Goal: Transaction & Acquisition: Purchase product/service

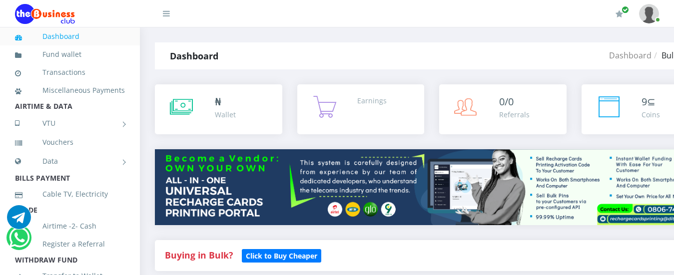
select select "MTN"
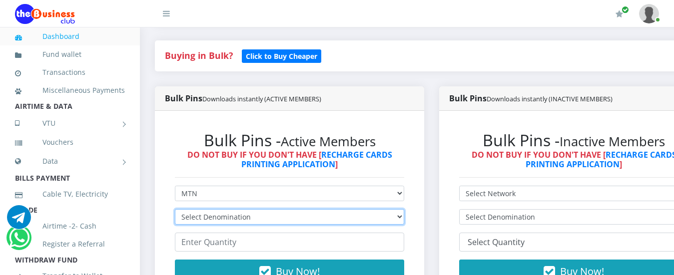
click at [246, 219] on select "Select Denomination MTN NGN100 - ₦96.99 MTN NGN200 - ₦193.98 MTN NGN400 - ₦387.…" at bounding box center [289, 216] width 229 height 15
select select "96.99-100"
click at [175, 211] on select "Select Denomination MTN NGN100 - ₦96.99 MTN NGN200 - ₦193.98 MTN NGN400 - ₦387.…" at bounding box center [289, 216] width 229 height 15
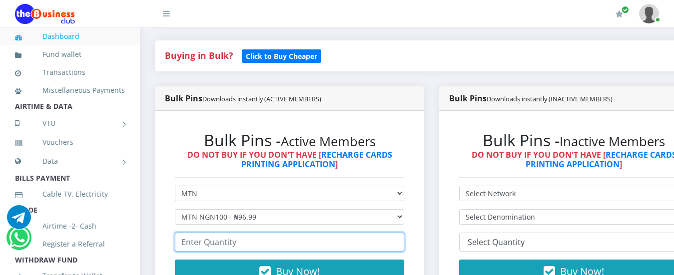
click at [231, 250] on input "number" at bounding box center [289, 242] width 229 height 19
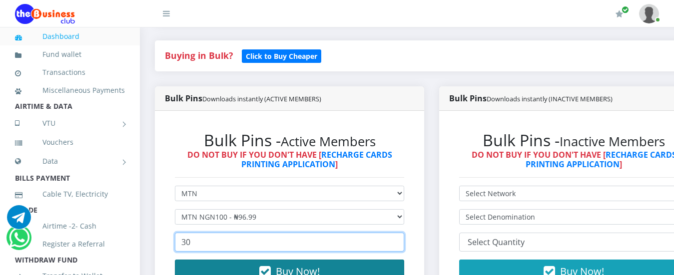
type input "30"
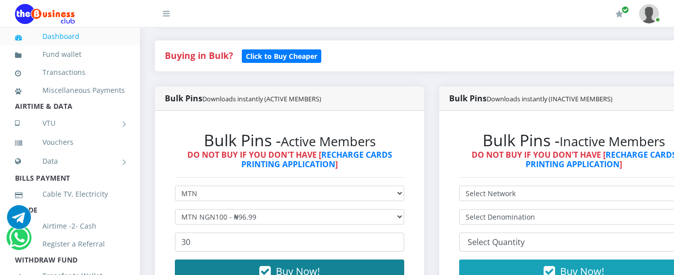
click at [251, 266] on button "Buy Now!" at bounding box center [289, 272] width 229 height 24
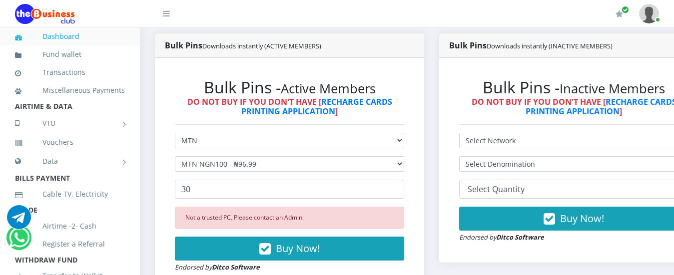
scroll to position [300, 0]
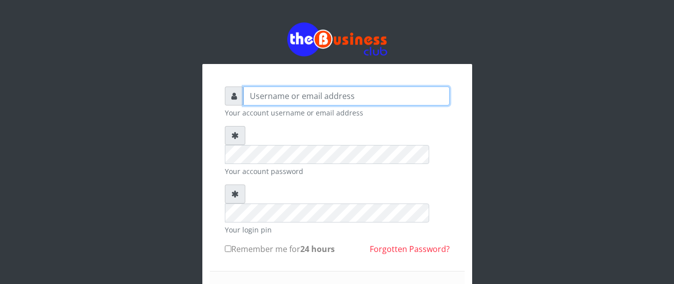
type input "[EMAIL_ADDRESS][DOMAIN_NAME]"
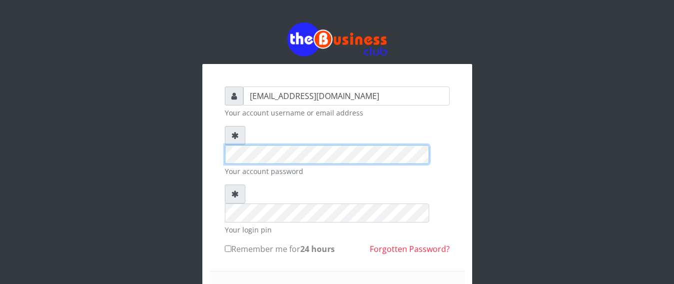
click at [171, 126] on div "[EMAIL_ADDRESS][DOMAIN_NAME] Your account username or email address Your accoun…" at bounding box center [336, 195] width 569 height 391
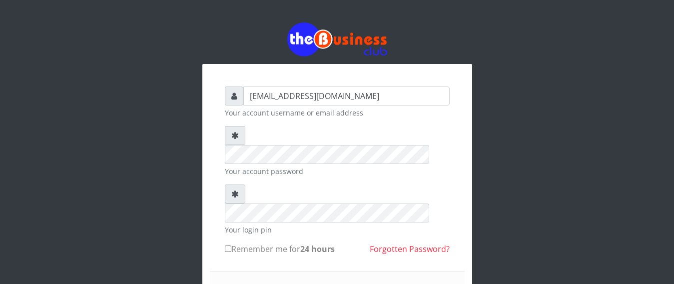
click at [230, 245] on input "Remember me for 24 hours" at bounding box center [228, 248] width 6 height 6
checkbox input "true"
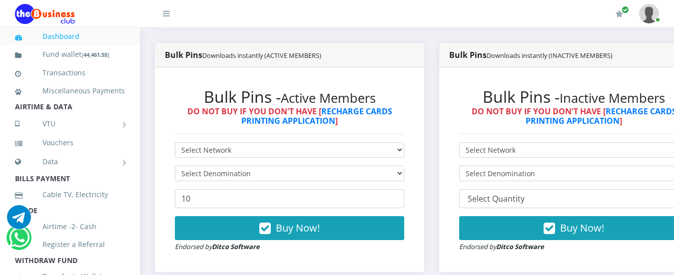
scroll to position [250, 0]
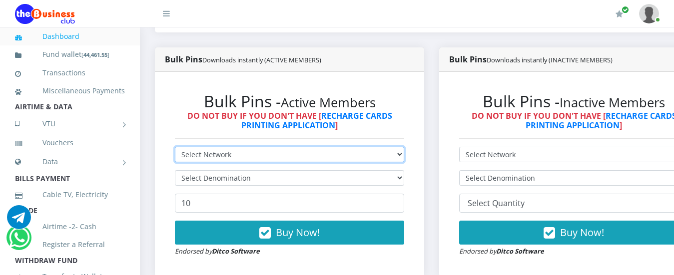
click at [226, 147] on select "Select Network MTN Globacom 9Mobile Airtel" at bounding box center [289, 154] width 229 height 15
select select "MTN"
click at [175, 147] on select "Select Network MTN Globacom 9Mobile Airtel" at bounding box center [289, 154] width 229 height 15
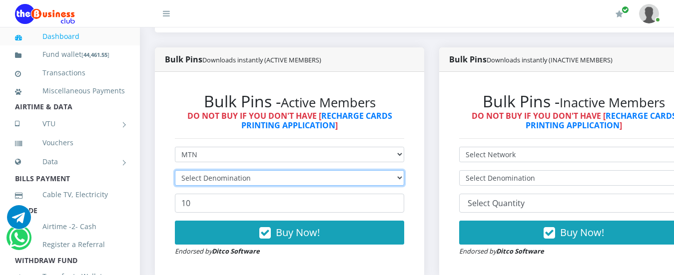
click at [216, 170] on select "Select Denomination" at bounding box center [289, 177] width 229 height 15
select select "96.99-100"
click at [175, 170] on select "Select Denomination MTN NGN100 - ₦96.99 MTN NGN200 - ₦193.98 MTN NGN400 - ₦387.…" at bounding box center [289, 177] width 229 height 15
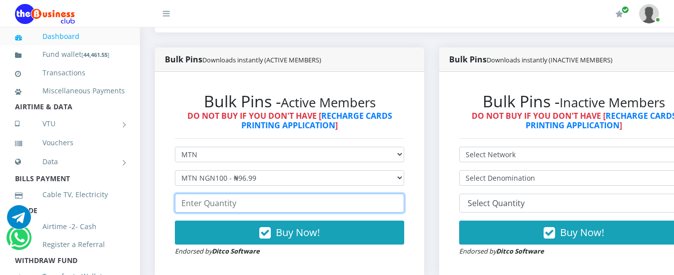
click at [218, 194] on input "number" at bounding box center [289, 203] width 229 height 19
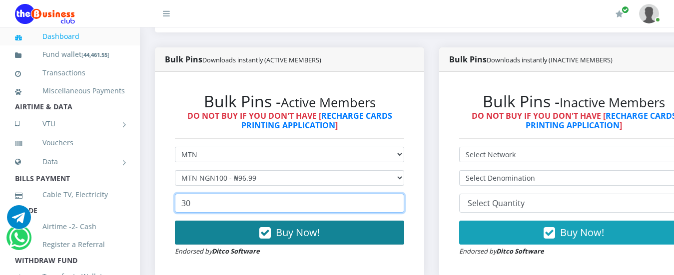
type input "30"
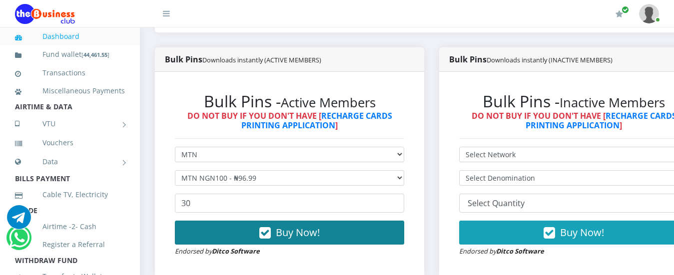
click at [319, 226] on span "Buy Now!" at bounding box center [298, 232] width 44 height 13
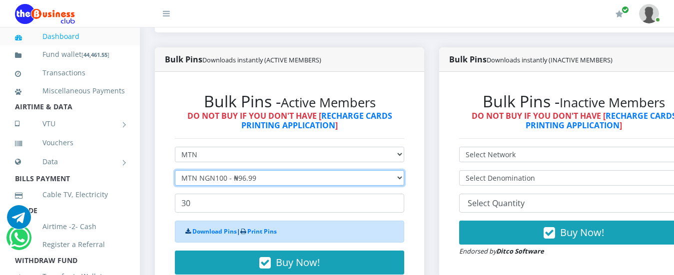
click at [203, 172] on select "Select Denomination MTN NGN100 - ₦96.99 MTN NGN200 - ₦193.98 MTN NGN400 - ₦387.…" at bounding box center [289, 177] width 229 height 15
click at [175, 170] on select "Select Denomination MTN NGN100 - ₦96.99 MTN NGN200 - ₦193.98 MTN NGN400 - ₦387.…" at bounding box center [289, 177] width 229 height 15
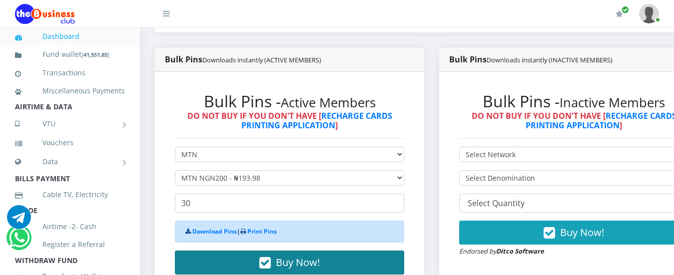
click at [306, 257] on span "Buy Now!" at bounding box center [298, 262] width 44 height 13
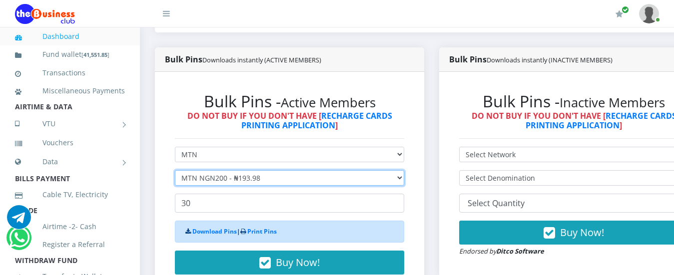
click at [197, 170] on select "Select Denomination MTN NGN100 - ₦96.99 MTN NGN200 - ₦193.98 MTN NGN400 - ₦387.…" at bounding box center [289, 177] width 229 height 15
select select "484.95-500"
click at [175, 170] on select "Select Denomination MTN NGN100 - ₦96.99 MTN NGN200 - ₦193.98 MTN NGN400 - ₦387.…" at bounding box center [289, 177] width 229 height 15
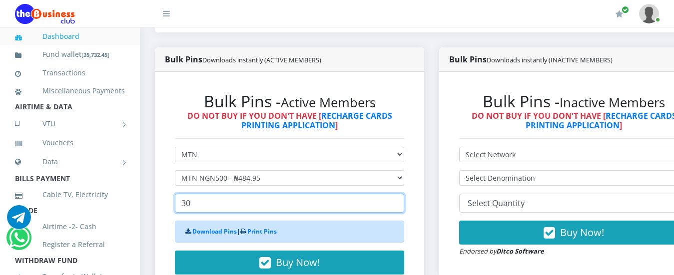
drag, startPoint x: 211, startPoint y: 198, endPoint x: 150, endPoint y: 185, distance: 62.8
click at [150, 185] on div "Bulk Pins Downloads instantly (ACTIVE MEMBERS) Bulk Pins - Active Members DO NO…" at bounding box center [289, 184] width 284 height 274
type input "1"
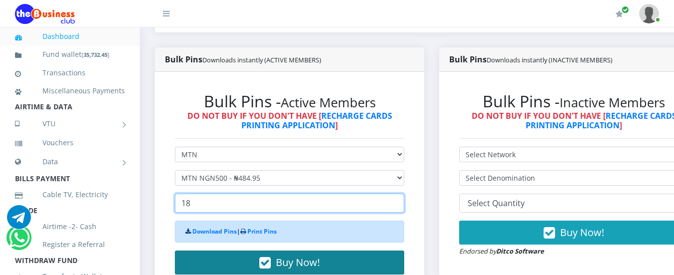
type input "18"
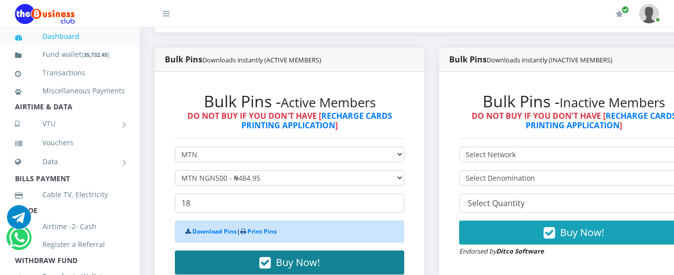
click at [302, 256] on span "Buy Now!" at bounding box center [298, 262] width 44 height 13
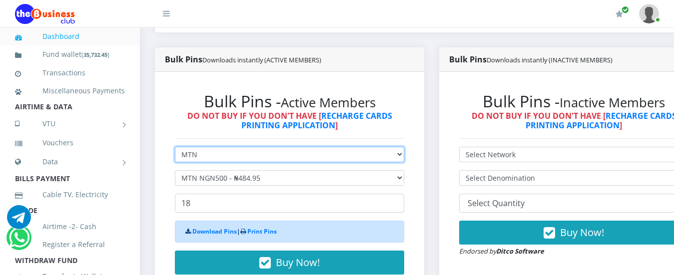
click at [223, 147] on select "Select Network MTN Globacom 9Mobile Airtel" at bounding box center [289, 154] width 229 height 15
select select "Airtel"
click at [175, 147] on select "Select Network MTN Globacom 9Mobile Airtel" at bounding box center [289, 154] width 229 height 15
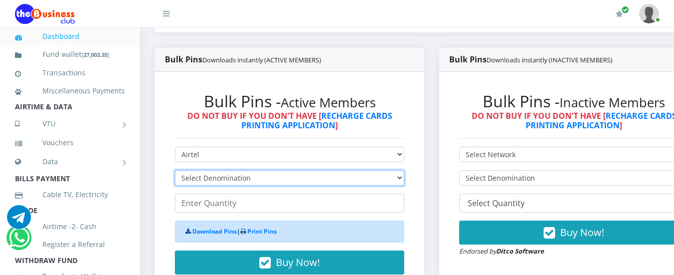
click at [209, 170] on select "Select Denomination Airtel NGN100 - ₦96.38 Airtel NGN200 - ₦192.76 Airtel NGN50…" at bounding box center [289, 177] width 229 height 15
click at [175, 170] on select "Select Denomination Airtel NGN100 - ₦96.38 Airtel NGN200 - ₦192.76 Airtel NGN50…" at bounding box center [289, 177] width 229 height 15
click at [235, 170] on select "Select Denomination Airtel NGN100 - ₦96.38 Airtel NGN200 - ₦192.76 Airtel NGN50…" at bounding box center [289, 177] width 229 height 15
select select "192.76-200"
click at [175, 170] on select "Select Denomination Airtel NGN100 - ₦96.38 Airtel NGN200 - ₦192.76 Airtel NGN50…" at bounding box center [289, 177] width 229 height 15
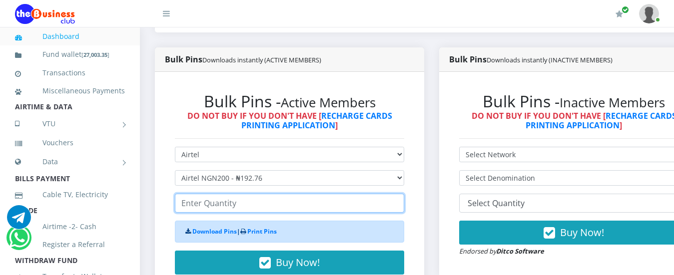
click at [235, 196] on input "number" at bounding box center [289, 203] width 229 height 19
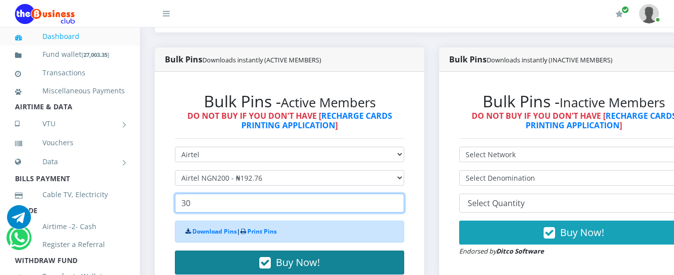
type input "30"
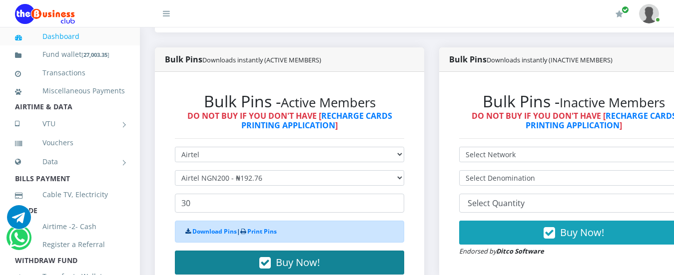
click at [304, 256] on span "Buy Now!" at bounding box center [298, 262] width 44 height 13
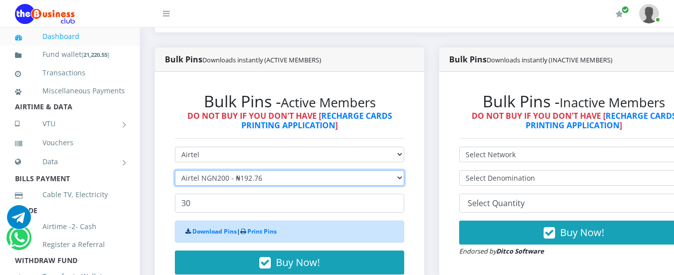
click at [243, 170] on select "Select Denomination Airtel NGN100 - ₦96.38 Airtel NGN200 - ₦192.76 Airtel NGN50…" at bounding box center [289, 177] width 229 height 15
click at [233, 170] on select "Select Denomination Airtel NGN100 - ₦96.38 Airtel NGN200 - ₦192.76 Airtel NGN50…" at bounding box center [289, 177] width 229 height 15
select select "481.9-500"
click at [175, 170] on select "Select Denomination Airtel NGN100 - ₦96.38 Airtel NGN200 - ₦192.76 Airtel NGN50…" at bounding box center [289, 177] width 229 height 15
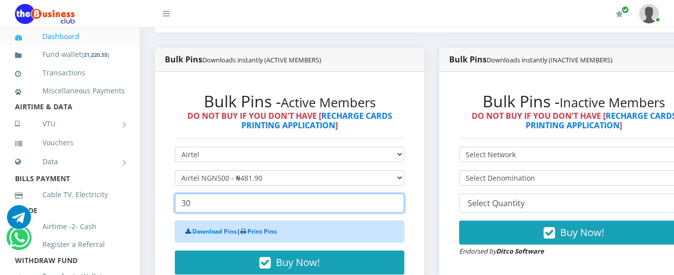
drag, startPoint x: 216, startPoint y: 195, endPoint x: 117, endPoint y: 179, distance: 100.2
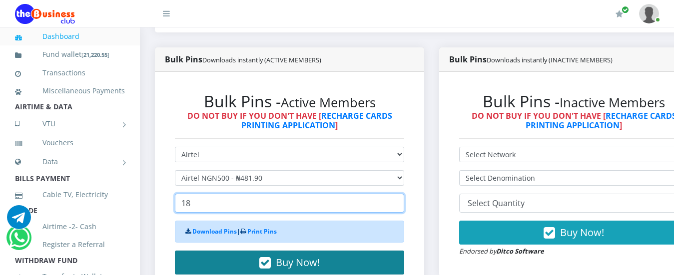
type input "18"
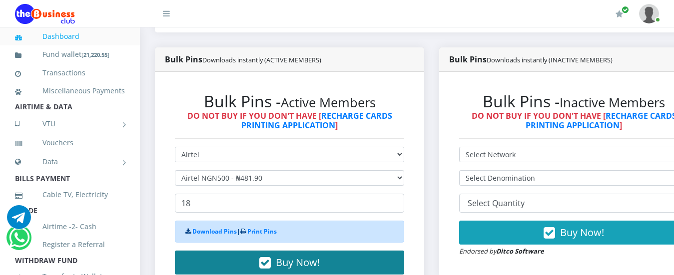
click at [331, 254] on button "Buy Now!" at bounding box center [289, 263] width 229 height 24
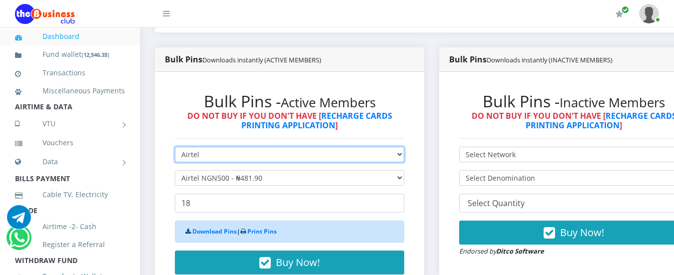
click at [199, 147] on select "Select Network MTN Globacom 9Mobile Airtel" at bounding box center [289, 154] width 229 height 15
select select "Glo"
click at [175, 147] on select "Select Network MTN Globacom 9Mobile Airtel" at bounding box center [289, 154] width 229 height 15
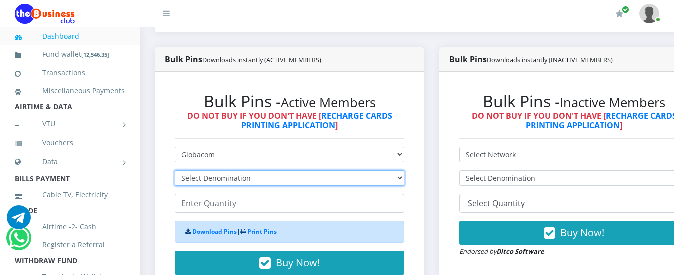
click at [206, 171] on select "Select Denomination Glo NGN100 - ₦96.55 Glo NGN200 - ₦193.10 Glo NGN500 - ₦482.…" at bounding box center [289, 177] width 229 height 15
select select "193.1-200"
click at [175, 170] on select "Select Denomination Glo NGN100 - ₦96.55 Glo NGN200 - ₦193.10 Glo NGN500 - ₦482.…" at bounding box center [289, 177] width 229 height 15
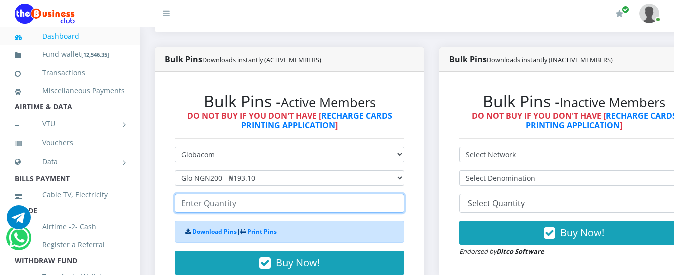
click at [230, 194] on input "number" at bounding box center [289, 203] width 229 height 19
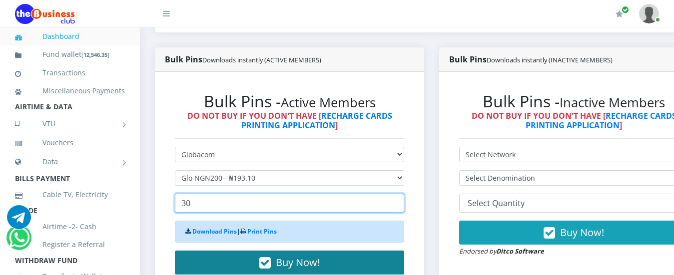
type input "30"
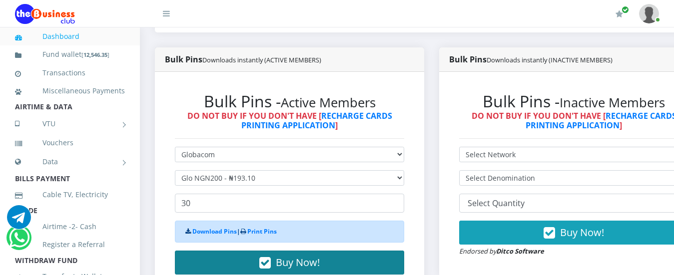
click at [308, 257] on span "Buy Now!" at bounding box center [298, 262] width 44 height 13
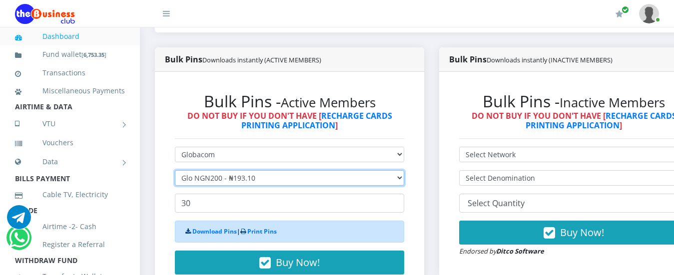
click at [210, 170] on select "Select Denomination Glo NGN100 - ₦96.55 Glo NGN200 - ₦193.10 Glo NGN500 - ₦482.…" at bounding box center [289, 177] width 229 height 15
select select "482.75-500"
click at [175, 170] on select "Select Denomination Glo NGN100 - ₦96.55 Glo NGN200 - ₦193.10 Glo NGN500 - ₦482.…" at bounding box center [289, 177] width 229 height 15
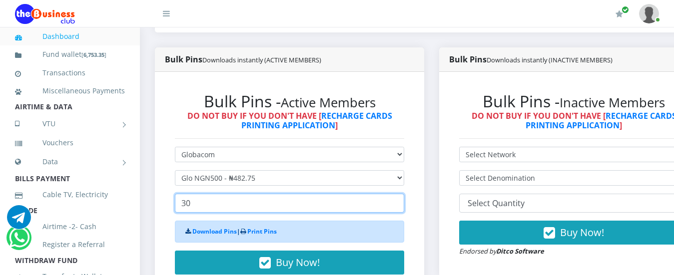
drag, startPoint x: 223, startPoint y: 190, endPoint x: 137, endPoint y: 183, distance: 86.2
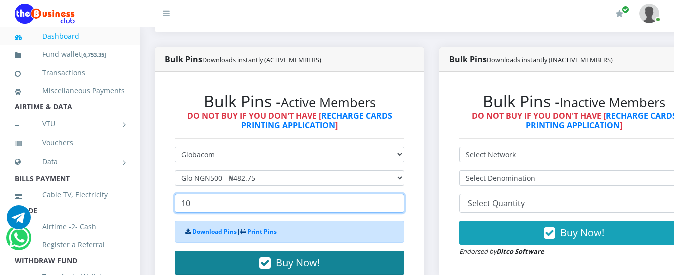
type input "10"
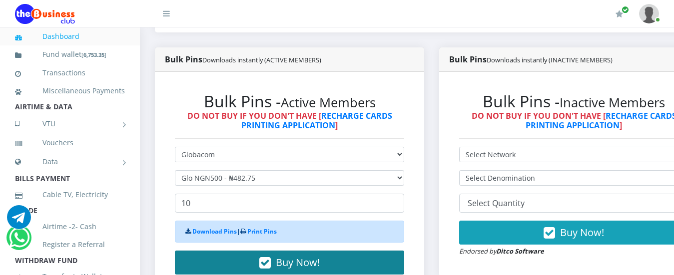
click at [325, 251] on button "Buy Now!" at bounding box center [289, 263] width 229 height 24
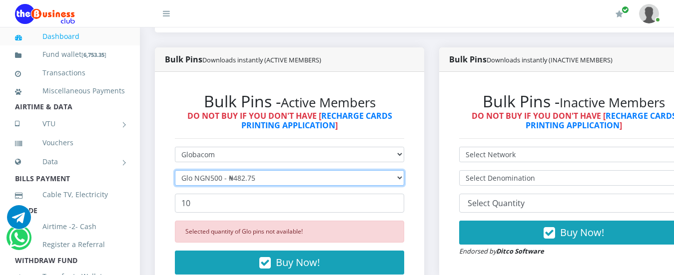
click at [220, 170] on select "Select Denomination Glo NGN100 - ₦96.55 Glo NGN200 - ₦193.10 Glo NGN500 - ₦482.…" at bounding box center [289, 177] width 229 height 15
select select "96.55-100"
click at [175, 170] on select "Select Denomination Glo NGN100 - ₦96.55 Glo NGN200 - ₦193.10 Glo NGN500 - ₦482.…" at bounding box center [289, 177] width 229 height 15
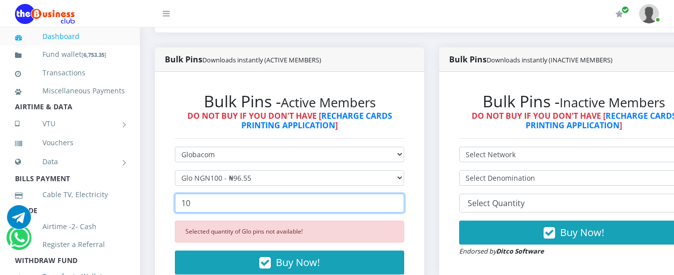
drag, startPoint x: 206, startPoint y: 192, endPoint x: 123, endPoint y: 189, distance: 83.4
type input "60"
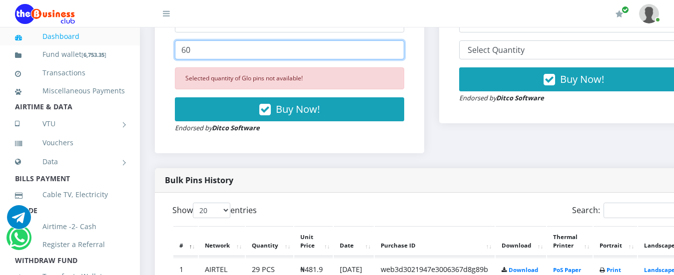
scroll to position [400, 0]
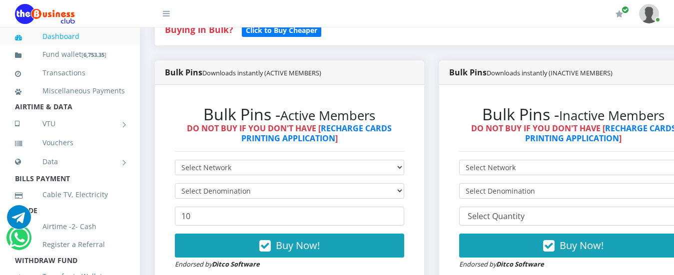
scroll to position [200, 0]
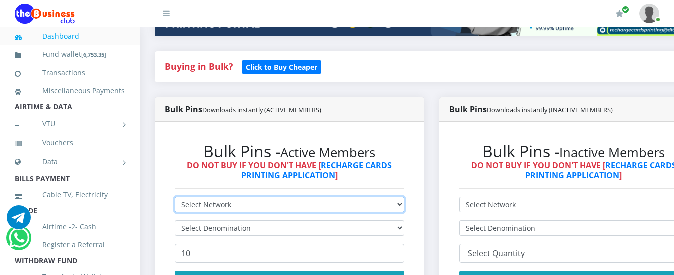
click at [252, 197] on select "Select Network MTN Globacom 9Mobile Airtel" at bounding box center [289, 204] width 229 height 15
select select "Airtel"
click at [175, 197] on select "Select Network MTN Globacom 9Mobile Airtel" at bounding box center [289, 204] width 229 height 15
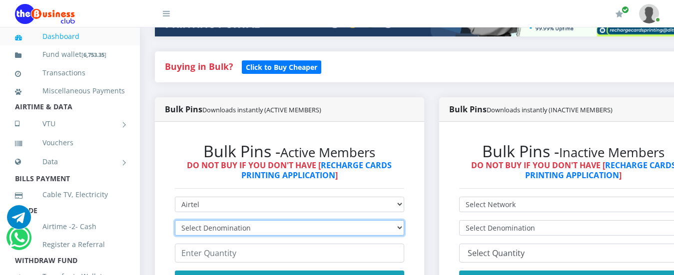
click at [211, 220] on select "Select Denomination Airtel NGN100 - ₦96.38 Airtel NGN200 - ₦192.76 Airtel NGN50…" at bounding box center [289, 227] width 229 height 15
select select "96.38-100"
click at [175, 220] on select "Select Denomination Airtel NGN100 - ₦96.38 Airtel NGN200 - ₦192.76 Airtel NGN50…" at bounding box center [289, 227] width 229 height 15
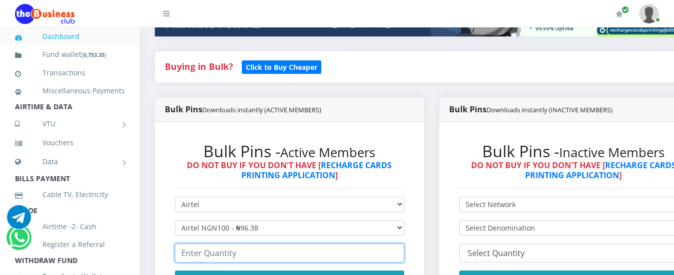
click at [250, 244] on input "number" at bounding box center [289, 253] width 229 height 19
type input "30"
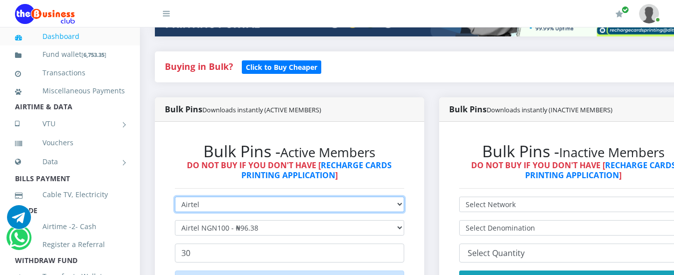
click at [205, 197] on select "Select Network MTN Globacom 9Mobile Airtel" at bounding box center [289, 204] width 229 height 15
select select "Glo"
click at [175, 197] on select "Select Network MTN Globacom 9Mobile Airtel" at bounding box center [289, 204] width 229 height 15
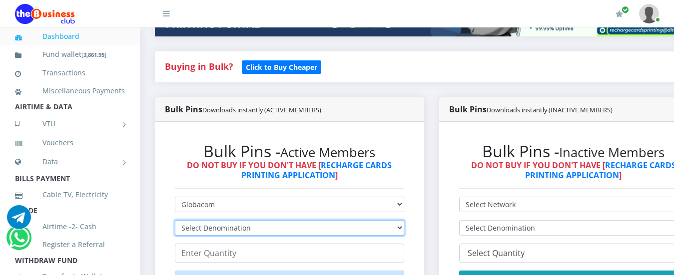
click at [213, 220] on select "Select Denomination Glo NGN100 - ₦96.55 Glo NGN200 - ₦193.10 Glo NGN500 - ₦482.…" at bounding box center [289, 227] width 229 height 15
select select "96.55-100"
click at [175, 220] on select "Select Denomination Glo NGN100 - ₦96.55 Glo NGN200 - ₦193.10 Glo NGN500 - ₦482.…" at bounding box center [289, 227] width 229 height 15
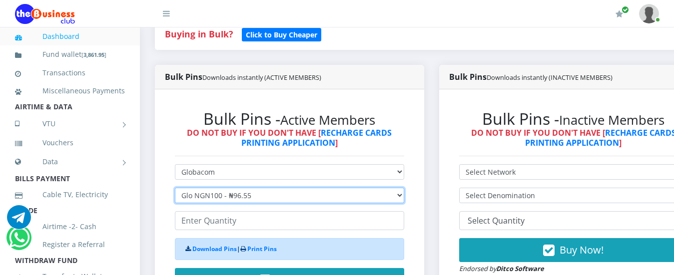
scroll to position [250, 0]
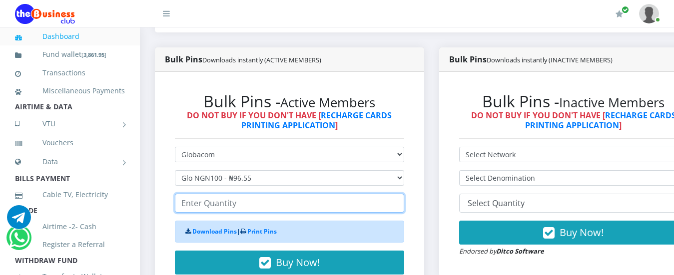
click at [229, 197] on input "number" at bounding box center [289, 203] width 229 height 19
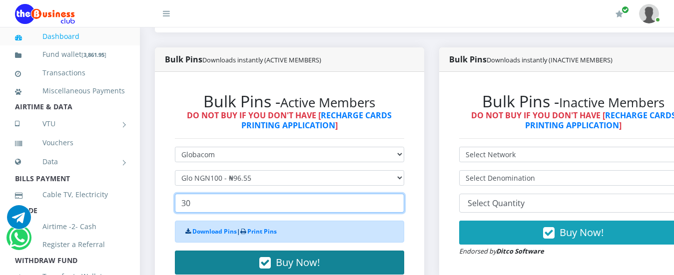
type input "30"
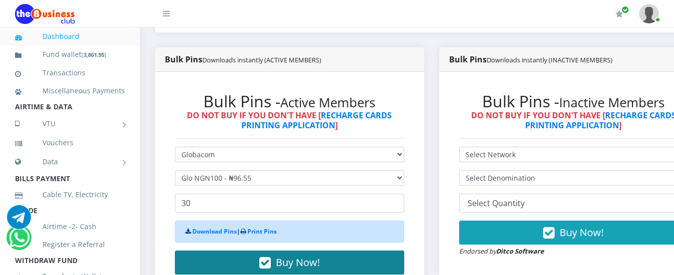
click at [250, 251] on button "Buy Now!" at bounding box center [289, 263] width 229 height 24
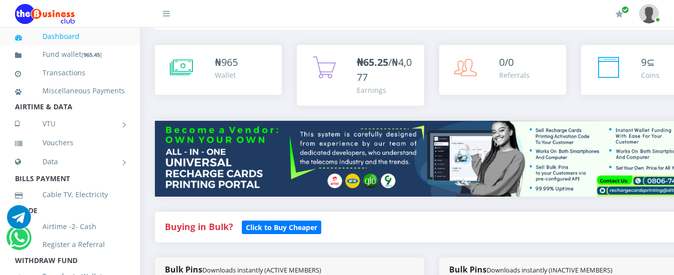
scroll to position [0, 0]
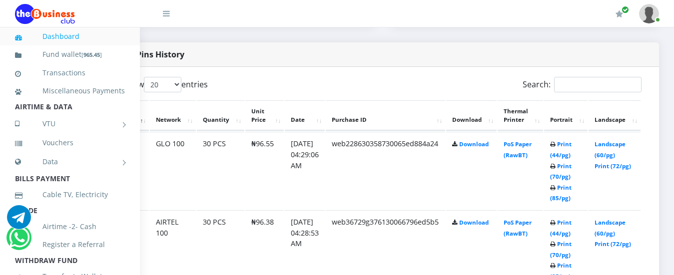
scroll to position [499, 63]
click at [611, 140] on link "Landscape (60/pg)" at bounding box center [609, 149] width 31 height 18
click at [613, 218] on link "Landscape (60/pg)" at bounding box center [609, 227] width 31 height 18
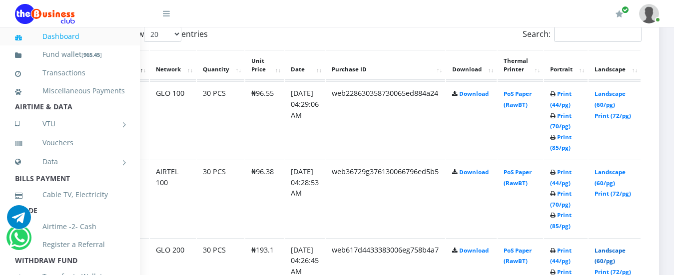
click at [616, 247] on link "Landscape (60/pg)" at bounding box center [609, 256] width 31 height 18
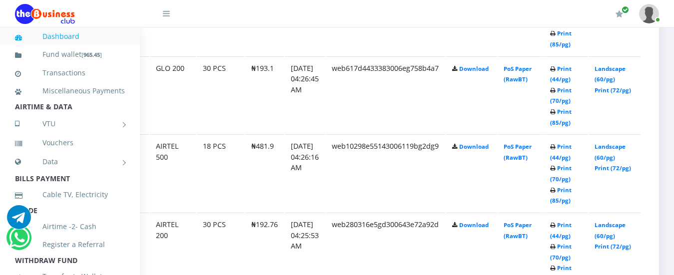
scroll to position [749, 63]
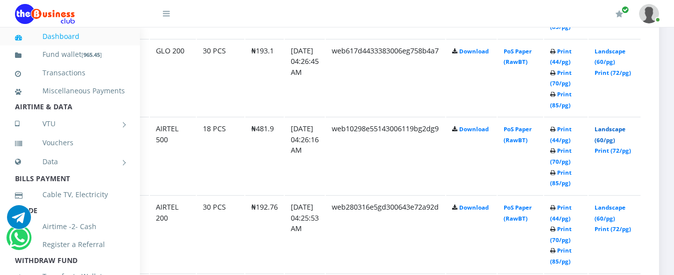
click at [623, 125] on link "Landscape (60/pg)" at bounding box center [609, 134] width 31 height 18
click at [608, 204] on link "Landscape (60/pg)" at bounding box center [609, 213] width 31 height 18
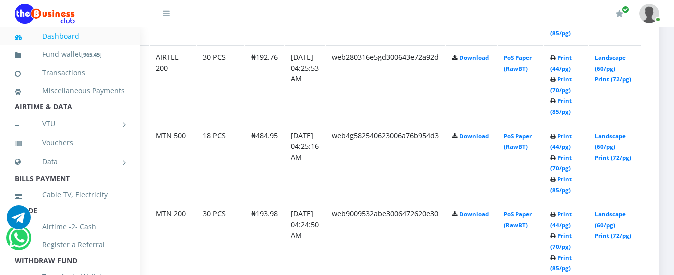
scroll to position [948, 63]
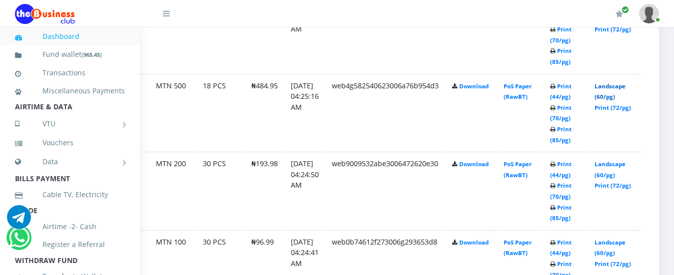
click at [604, 82] on link "Landscape (60/pg)" at bounding box center [609, 91] width 31 height 18
click at [618, 160] on link "Landscape (60/pg)" at bounding box center [609, 169] width 31 height 18
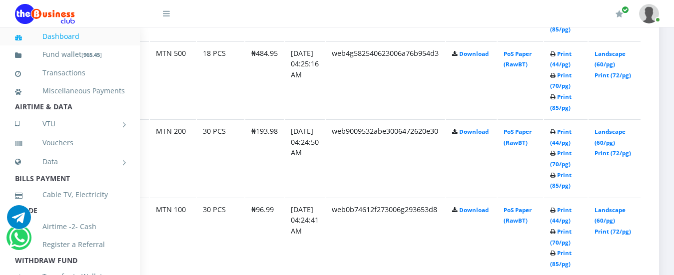
scroll to position [998, 63]
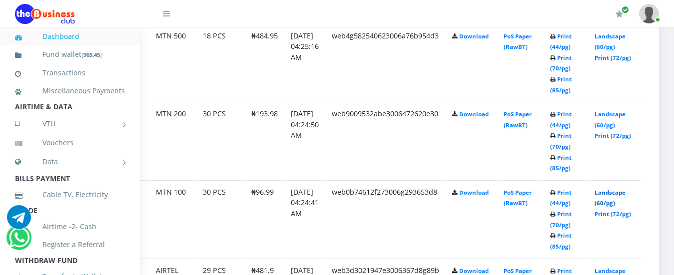
click at [602, 189] on link "Landscape (60/pg)" at bounding box center [609, 198] width 31 height 18
